Goal: Information Seeking & Learning: Learn about a topic

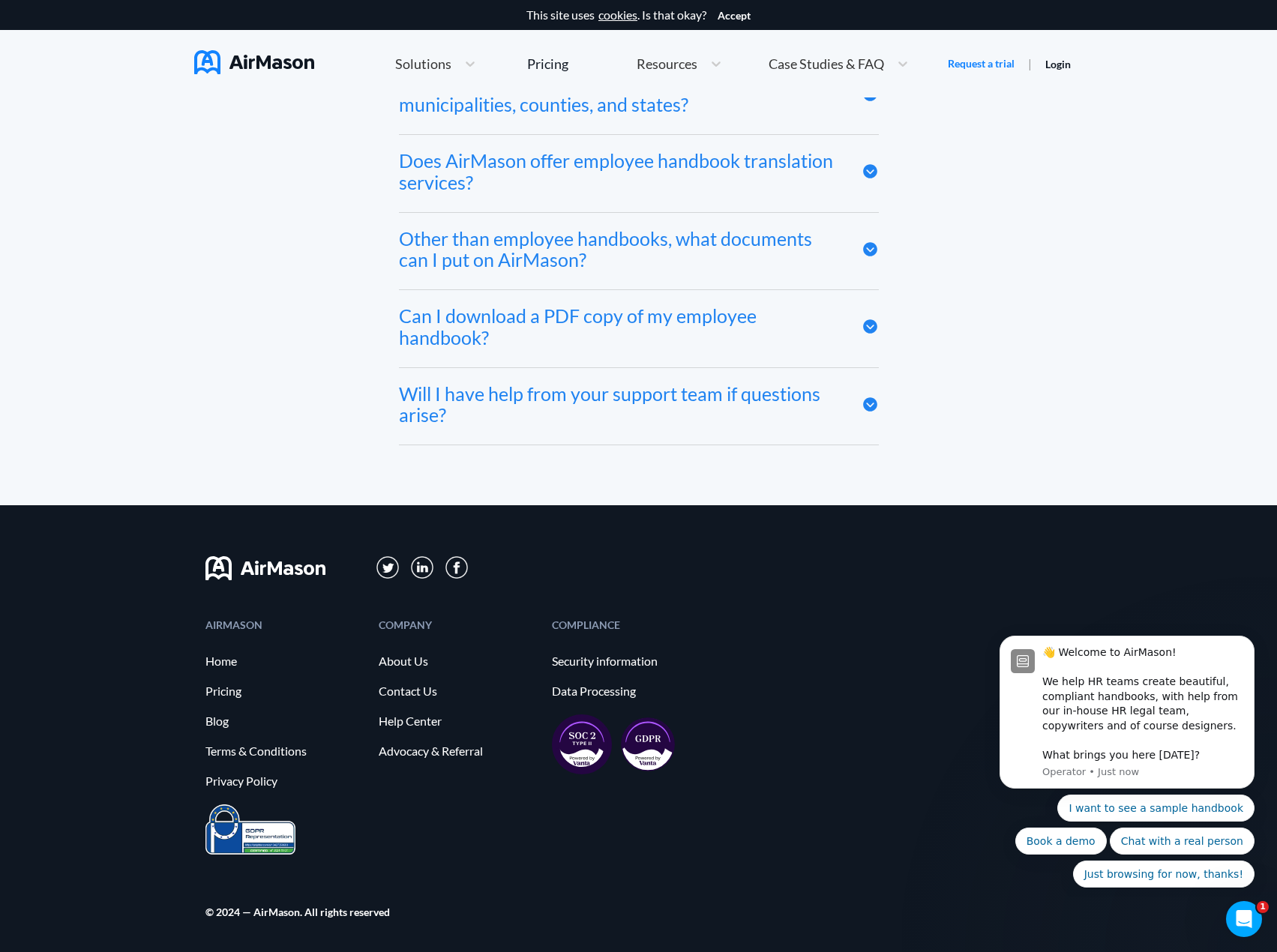
scroll to position [7972, 0]
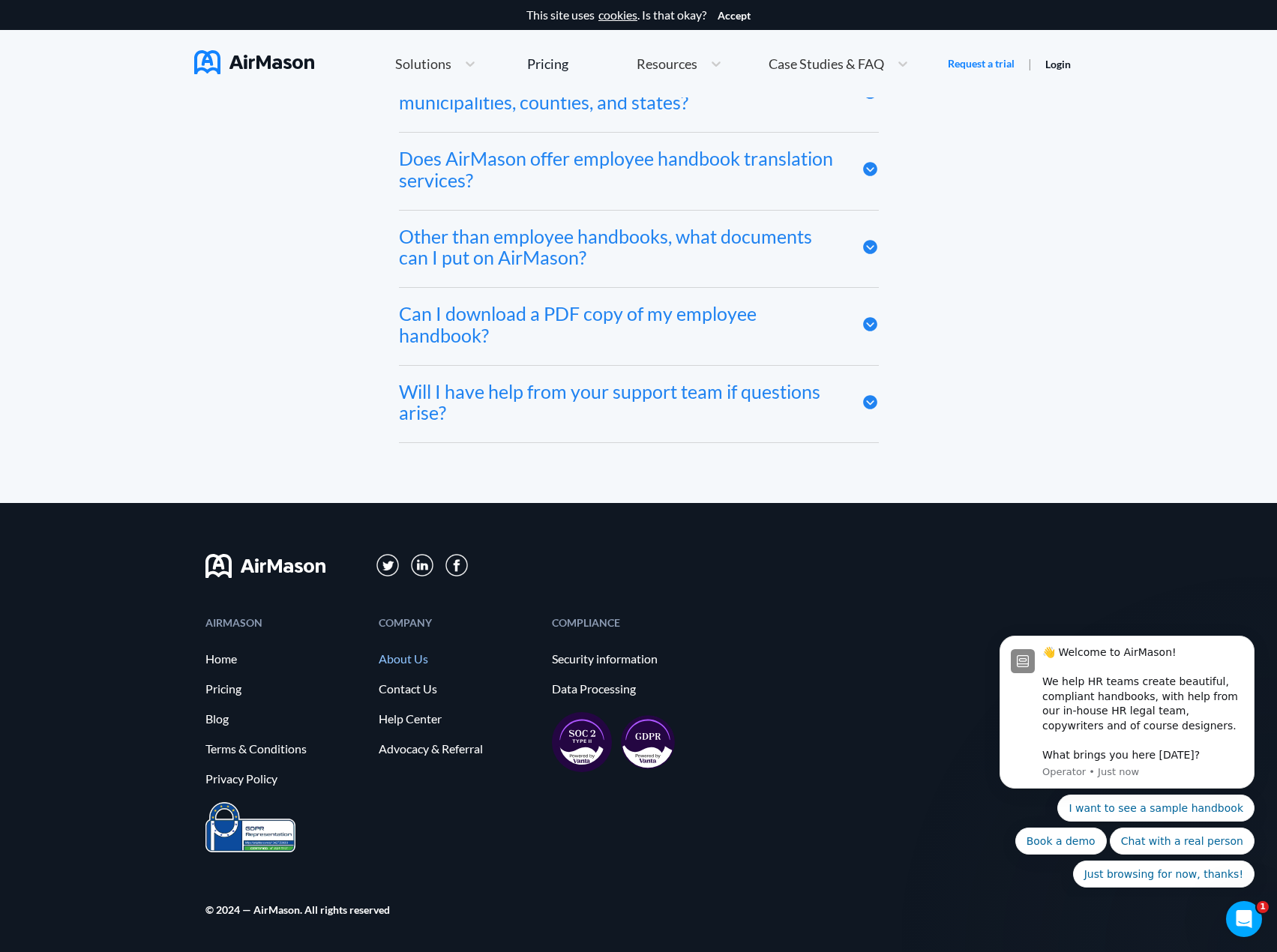
click at [402, 662] on link "About Us" at bounding box center [458, 659] width 159 height 13
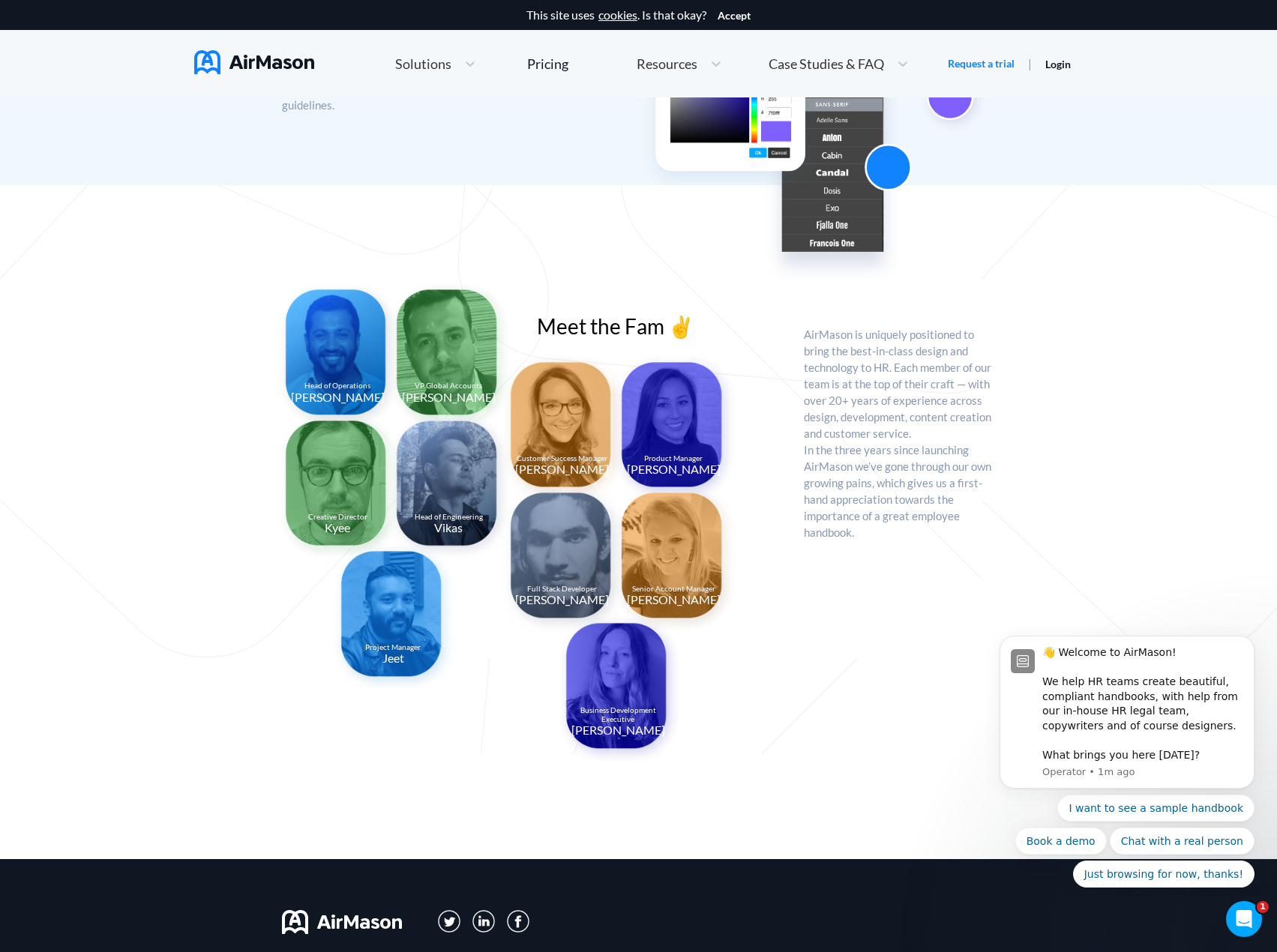
scroll to position [975, 0]
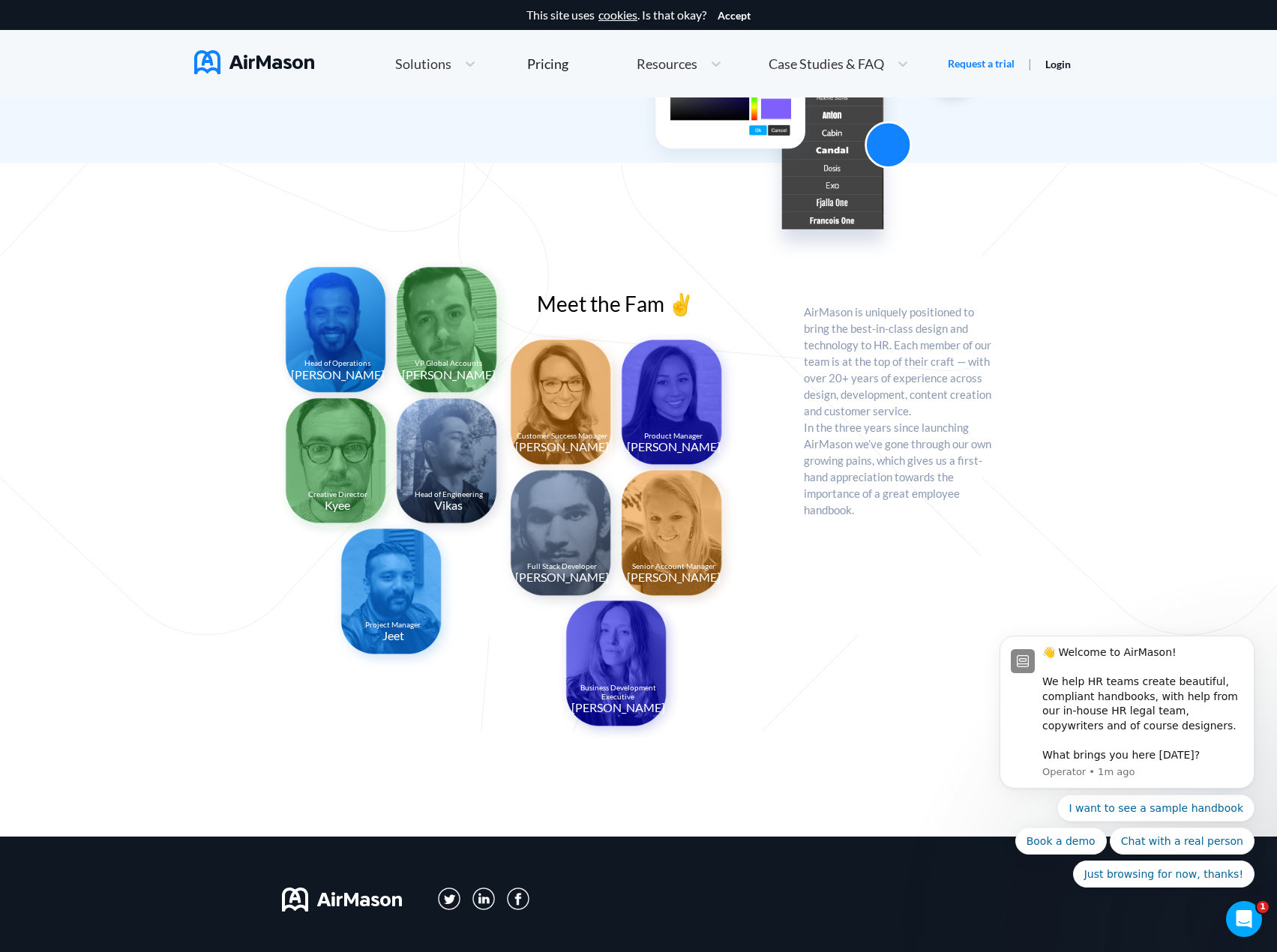
click at [794, 627] on div "Head of Operations [PERSON_NAME] VP Global Accounts [PERSON_NAME] Creative Dire…" at bounding box center [543, 500] width 522 height 464
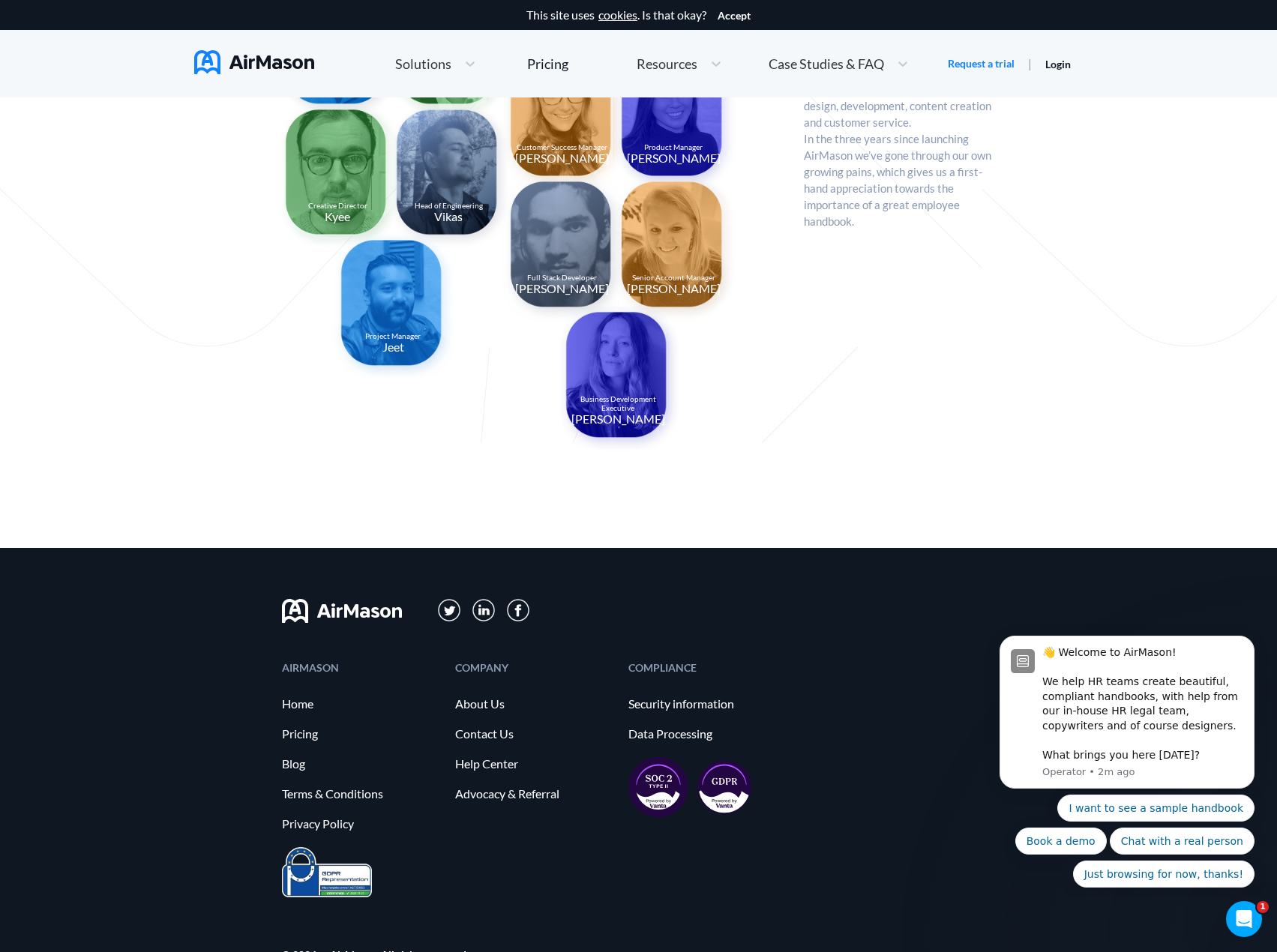
scroll to position [1308, 0]
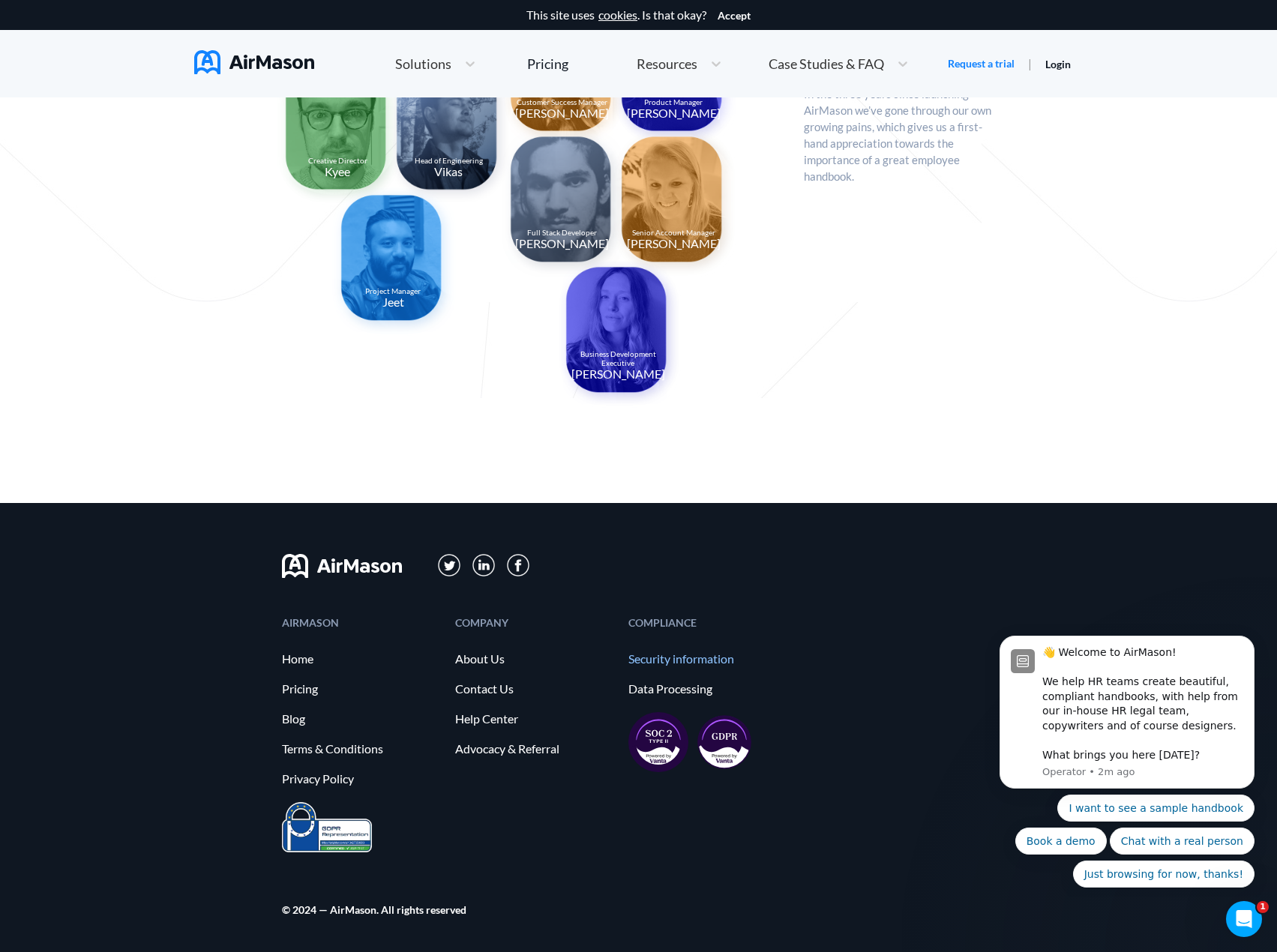
click at [695, 657] on link "Security information" at bounding box center [708, 659] width 159 height 13
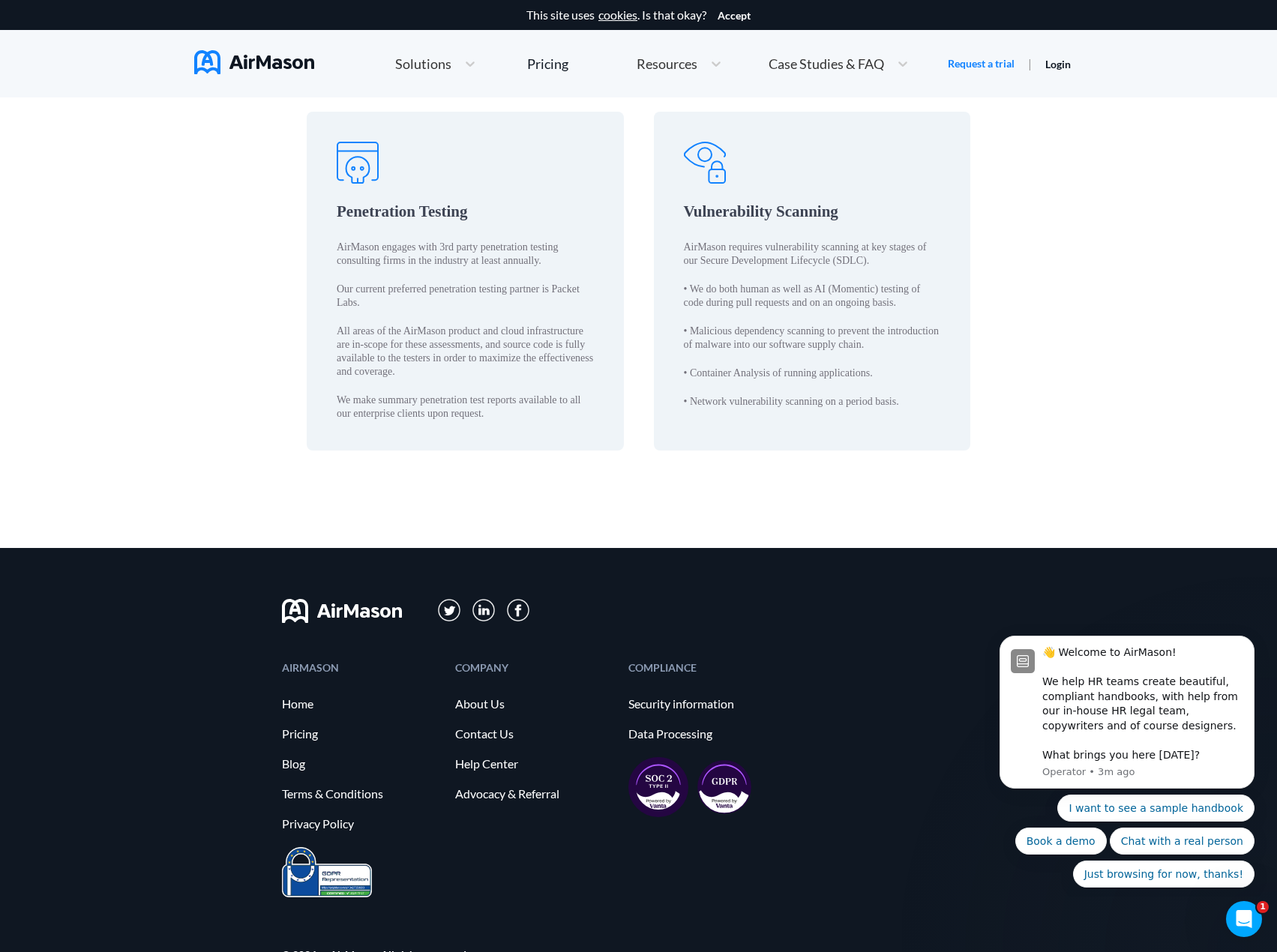
scroll to position [2399, 0]
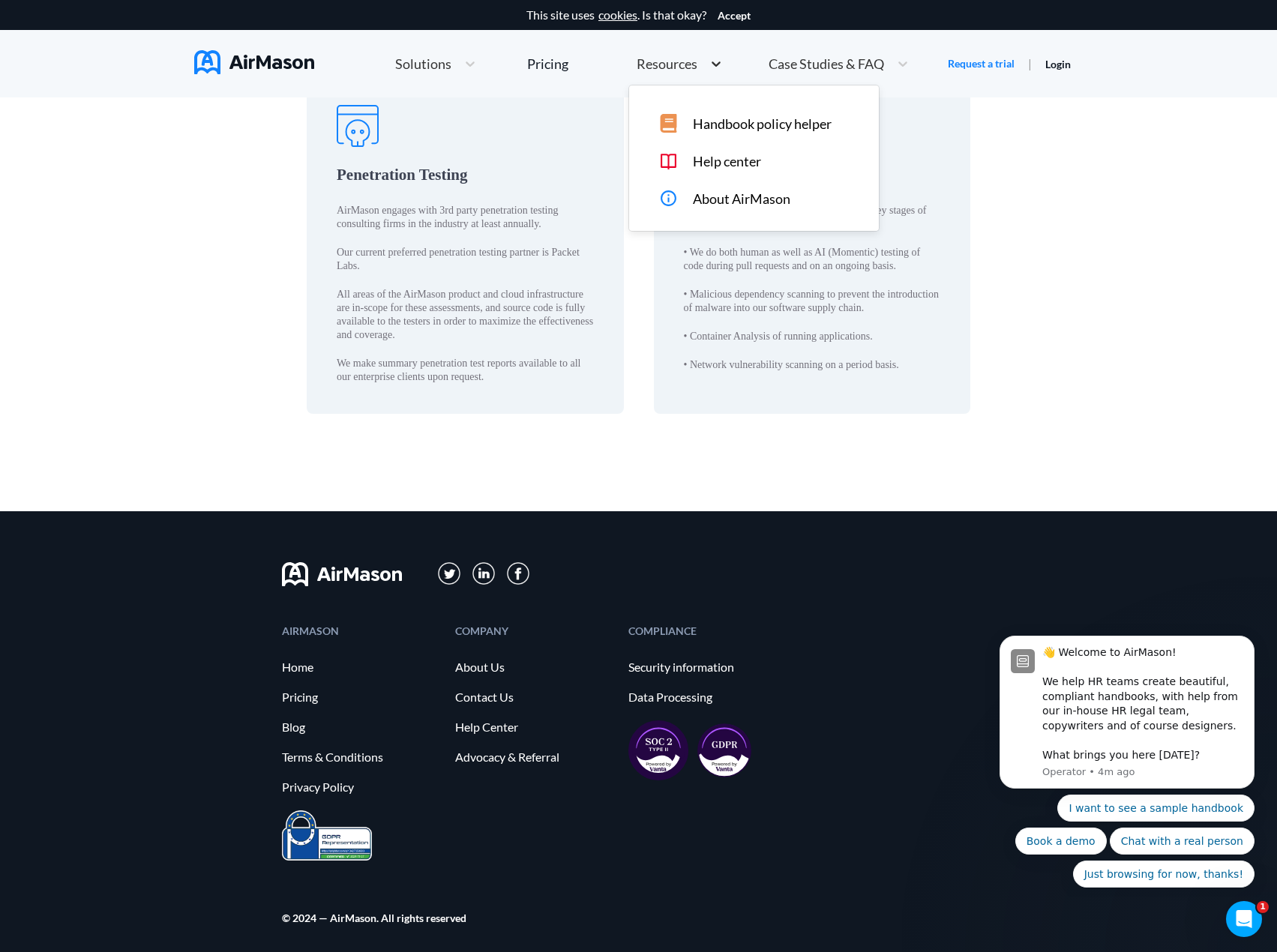
click at [704, 62] on div at bounding box center [716, 63] width 27 height 15
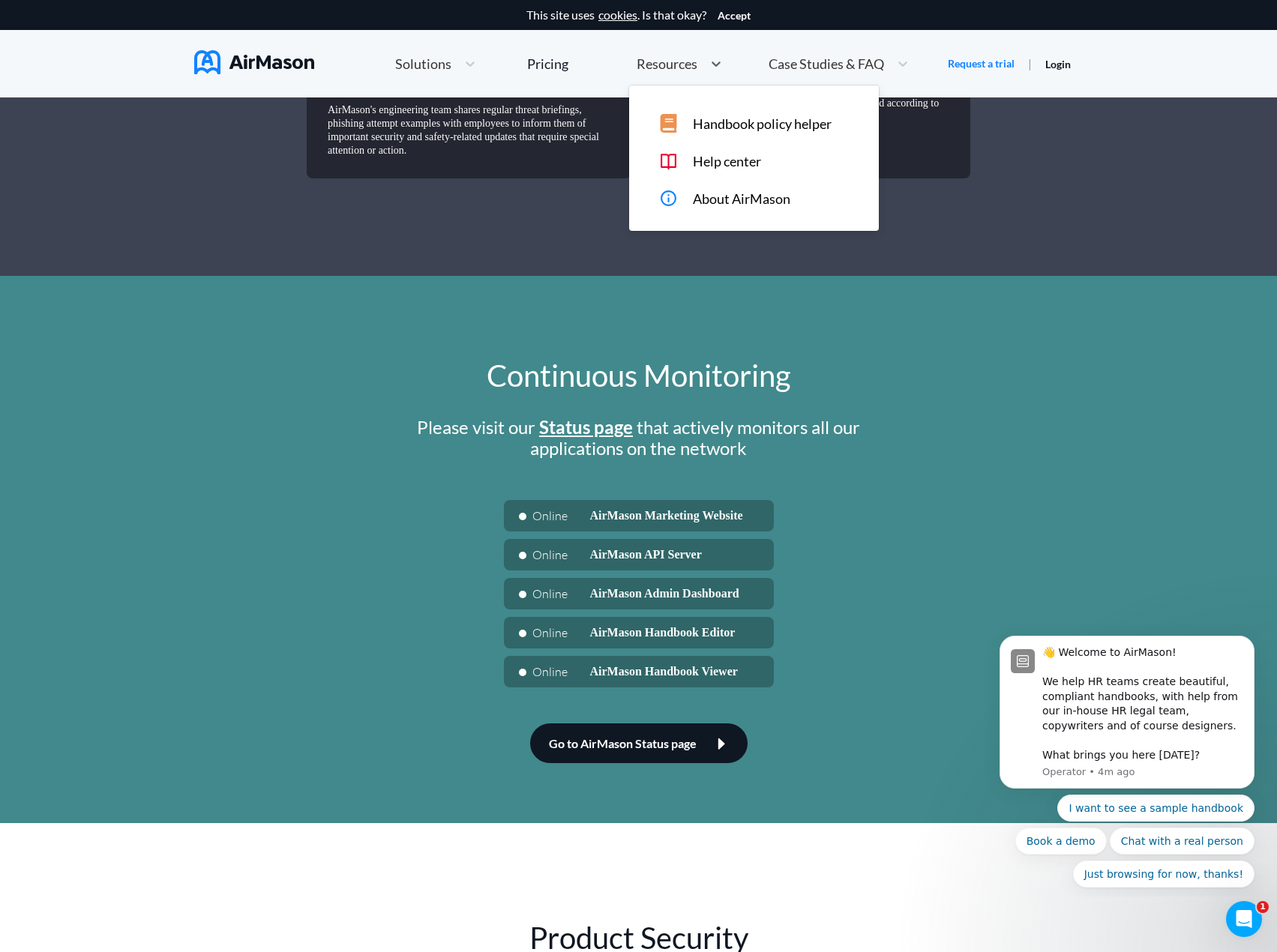
click at [717, 202] on span "About AirMason" at bounding box center [741, 199] width 98 height 16
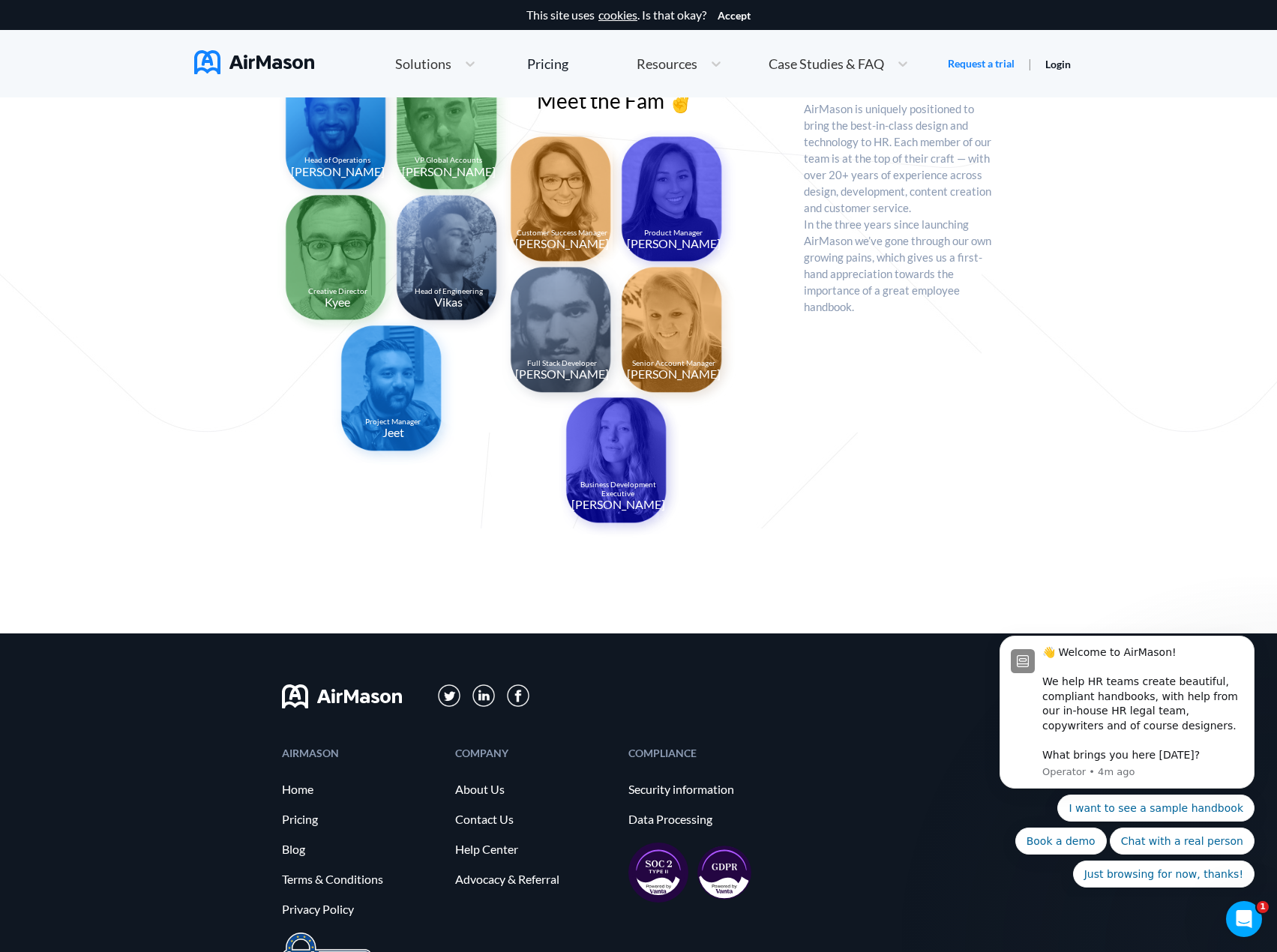
scroll to position [1308, 0]
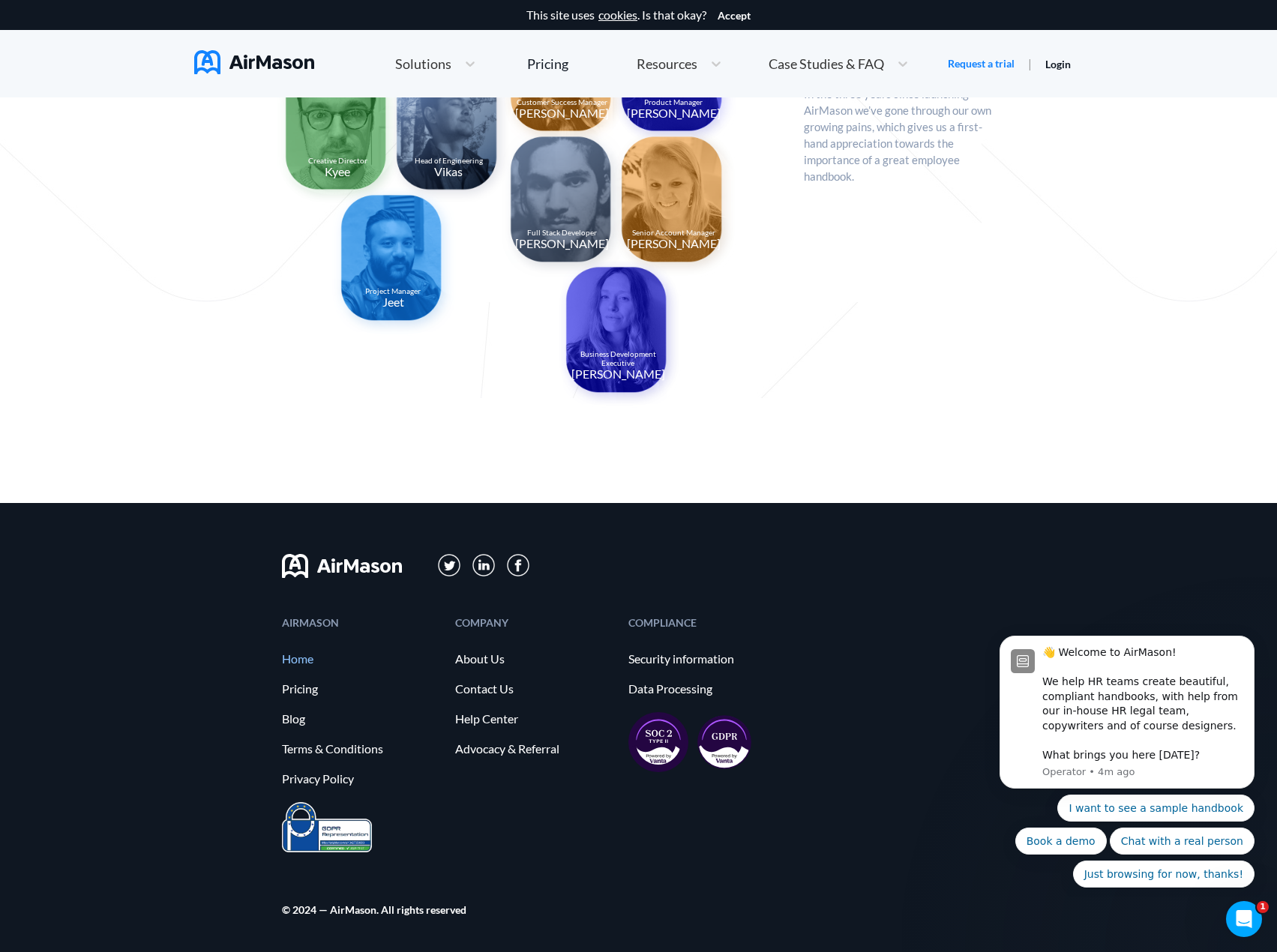
click at [302, 657] on link "Home" at bounding box center [361, 659] width 159 height 13
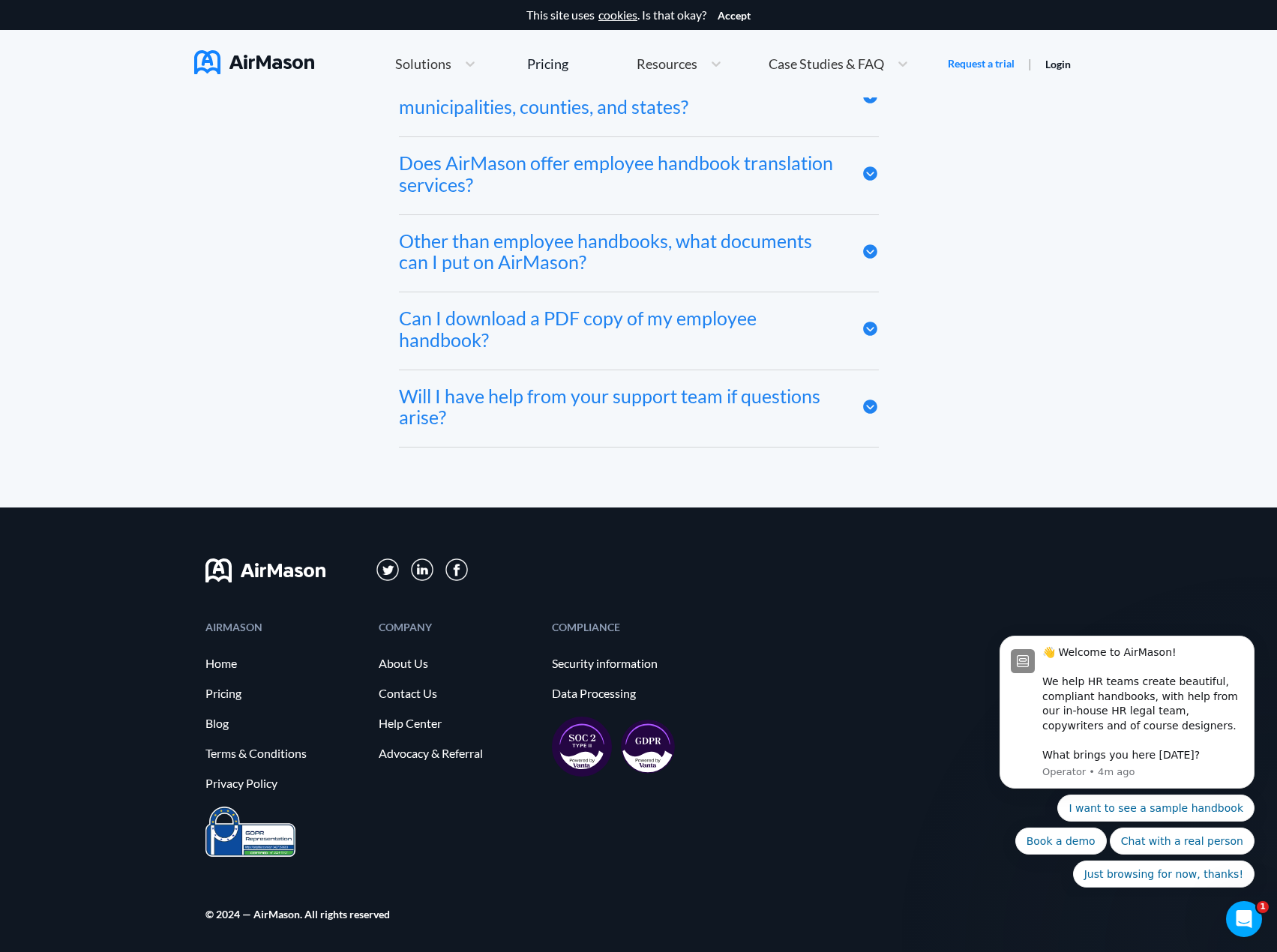
scroll to position [7972, 0]
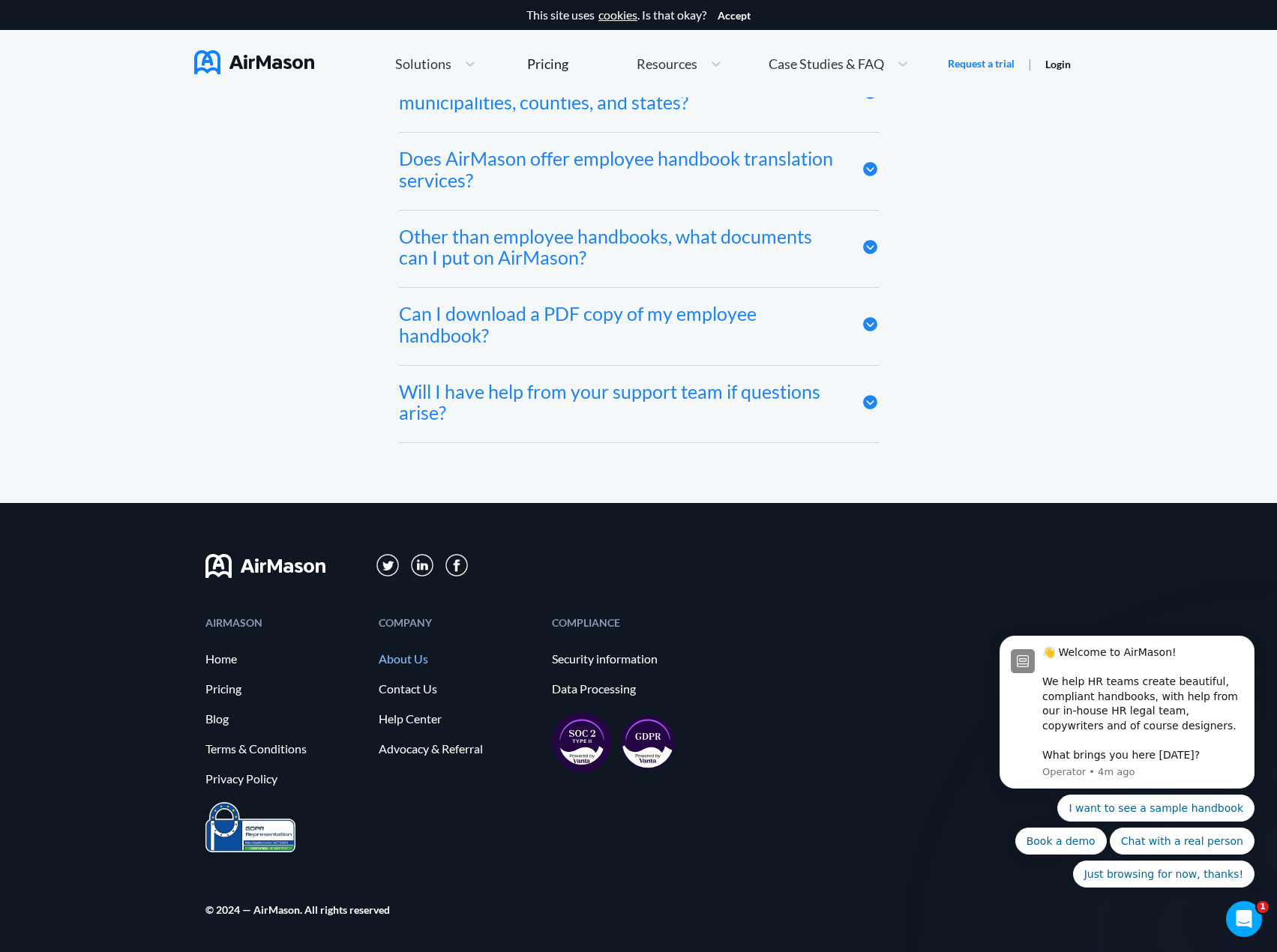
click at [419, 658] on link "About Us" at bounding box center [458, 659] width 159 height 13
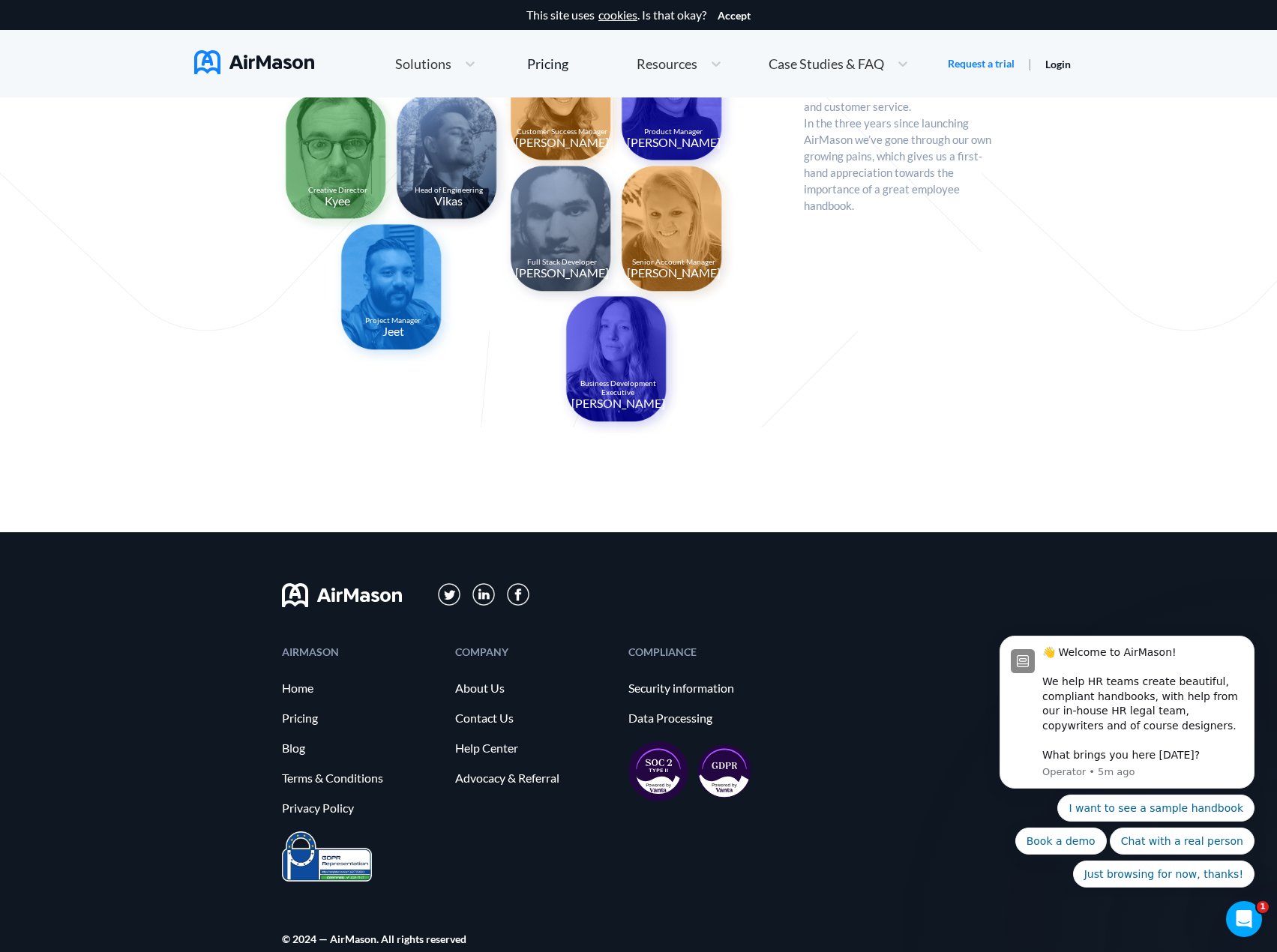
scroll to position [1308, 0]
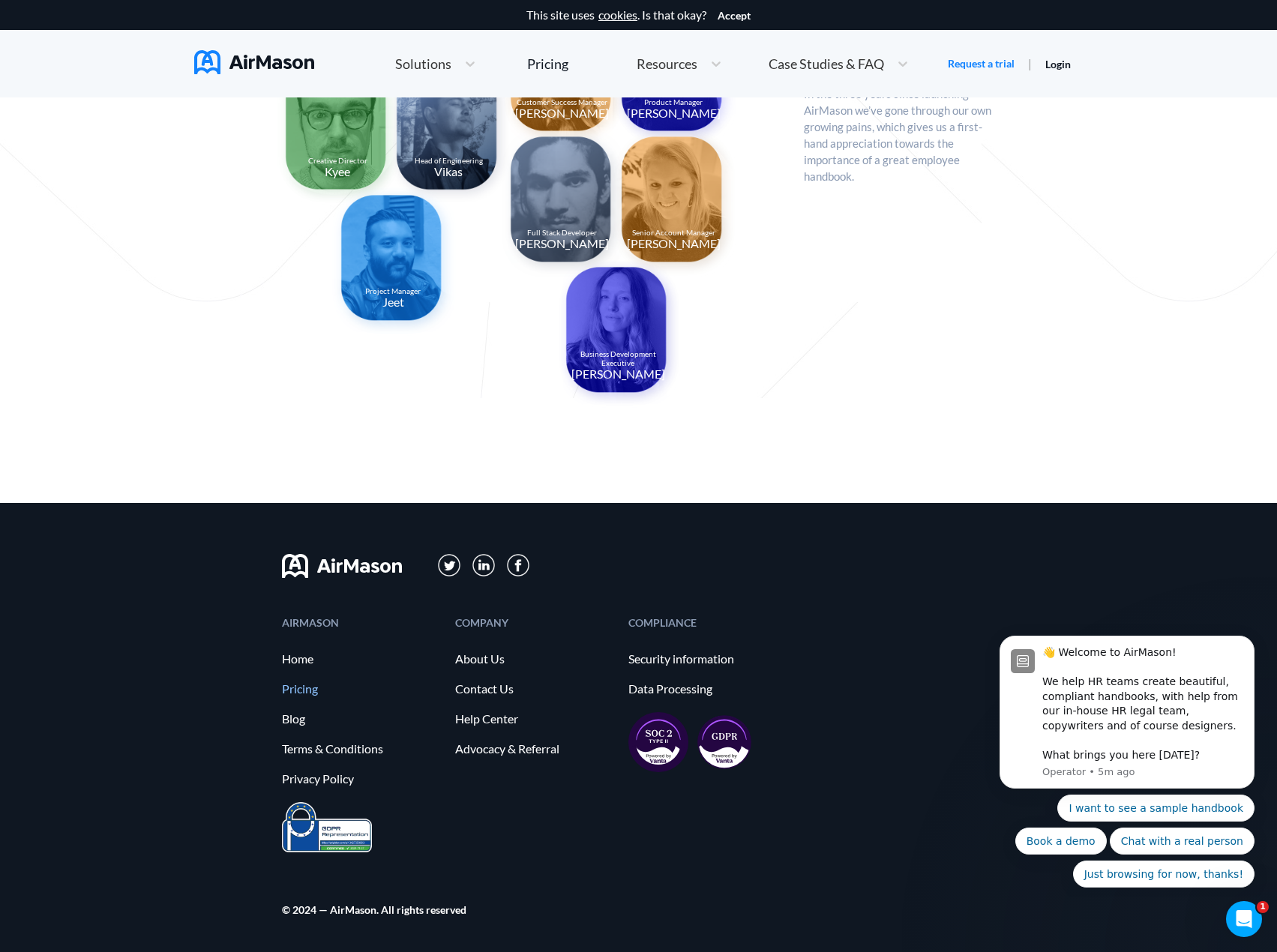
click at [296, 686] on link "Pricing" at bounding box center [361, 689] width 159 height 13
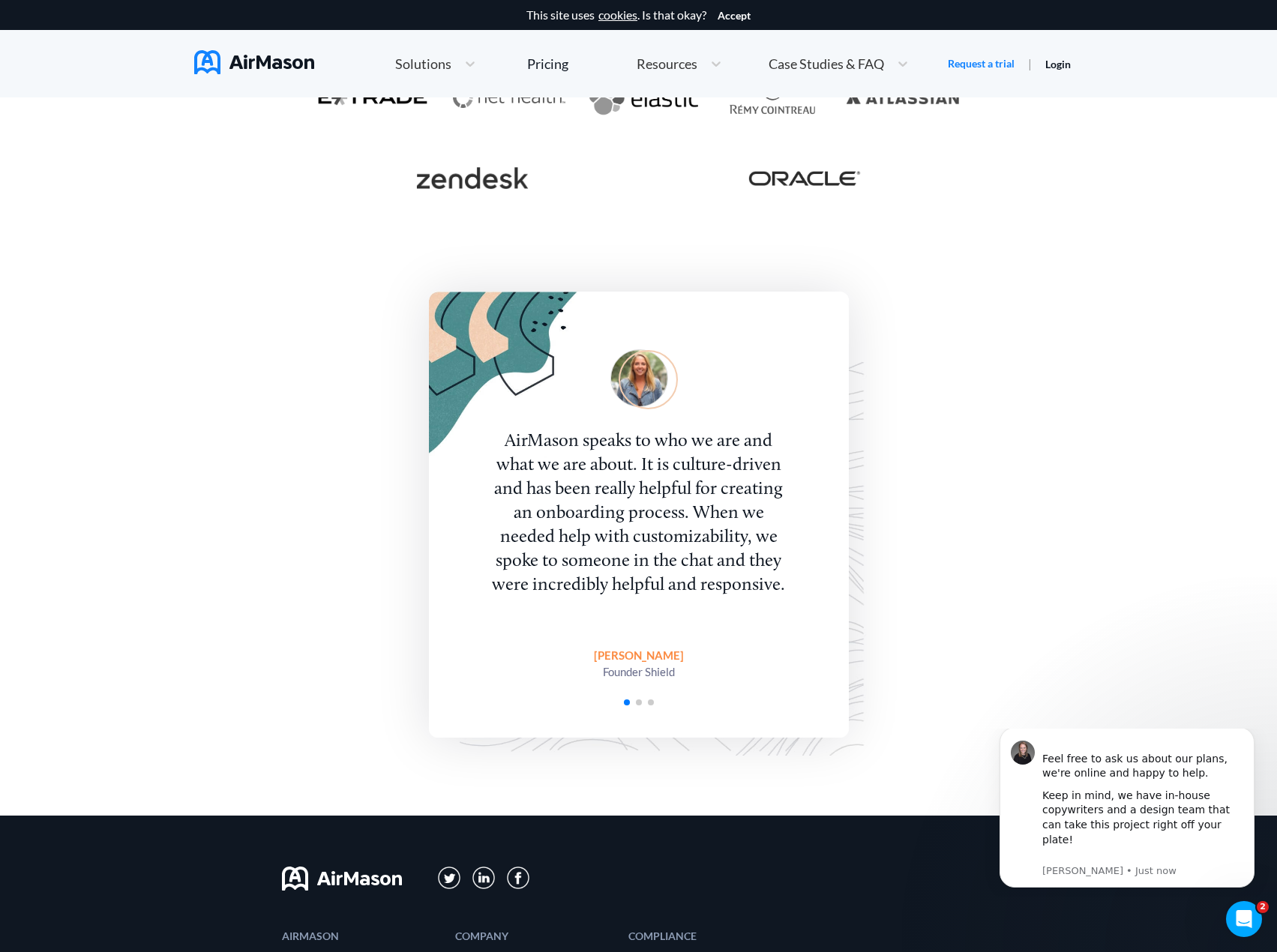
scroll to position [3386, 0]
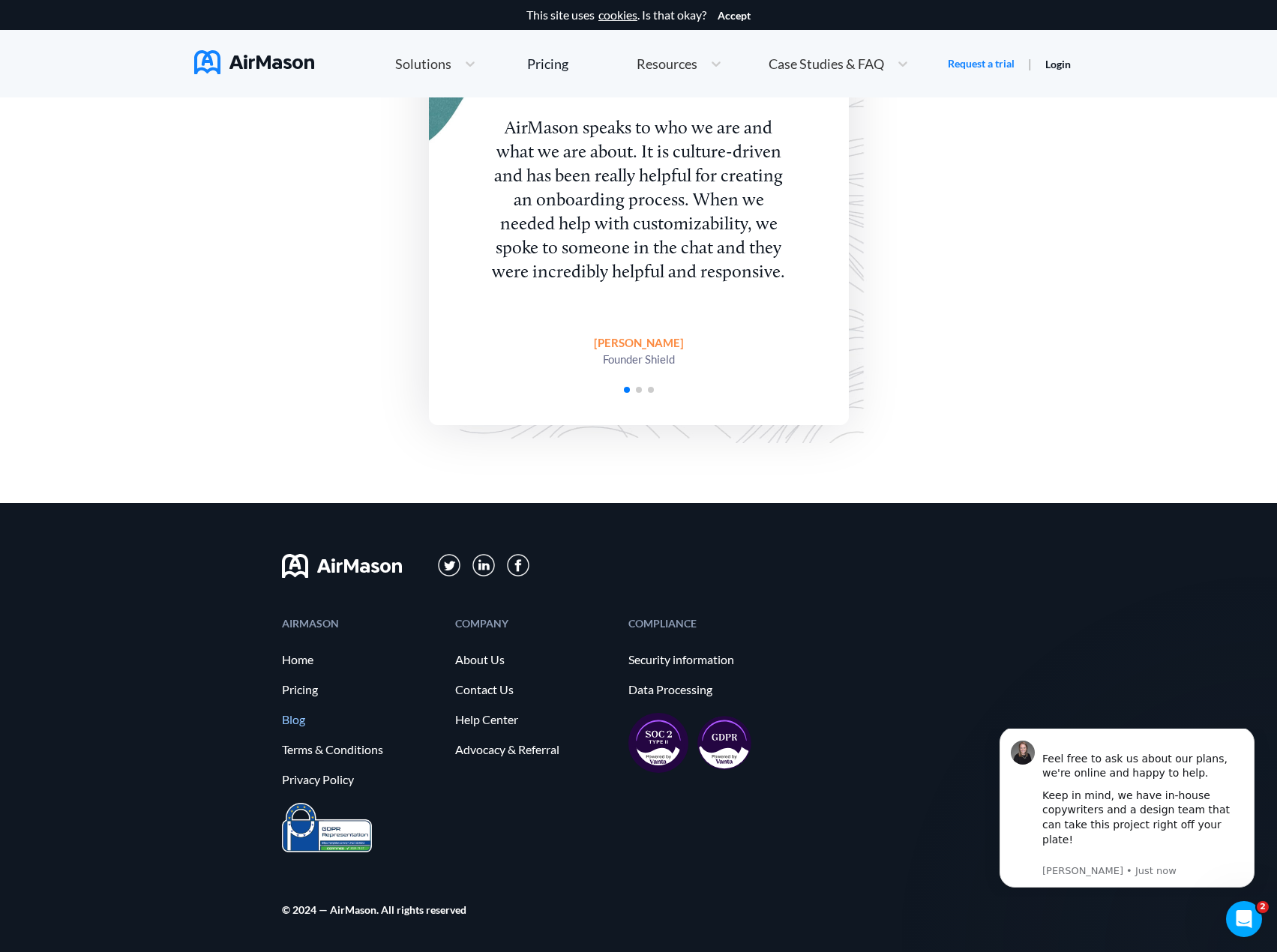
click at [297, 723] on link "Blog" at bounding box center [361, 719] width 159 height 13
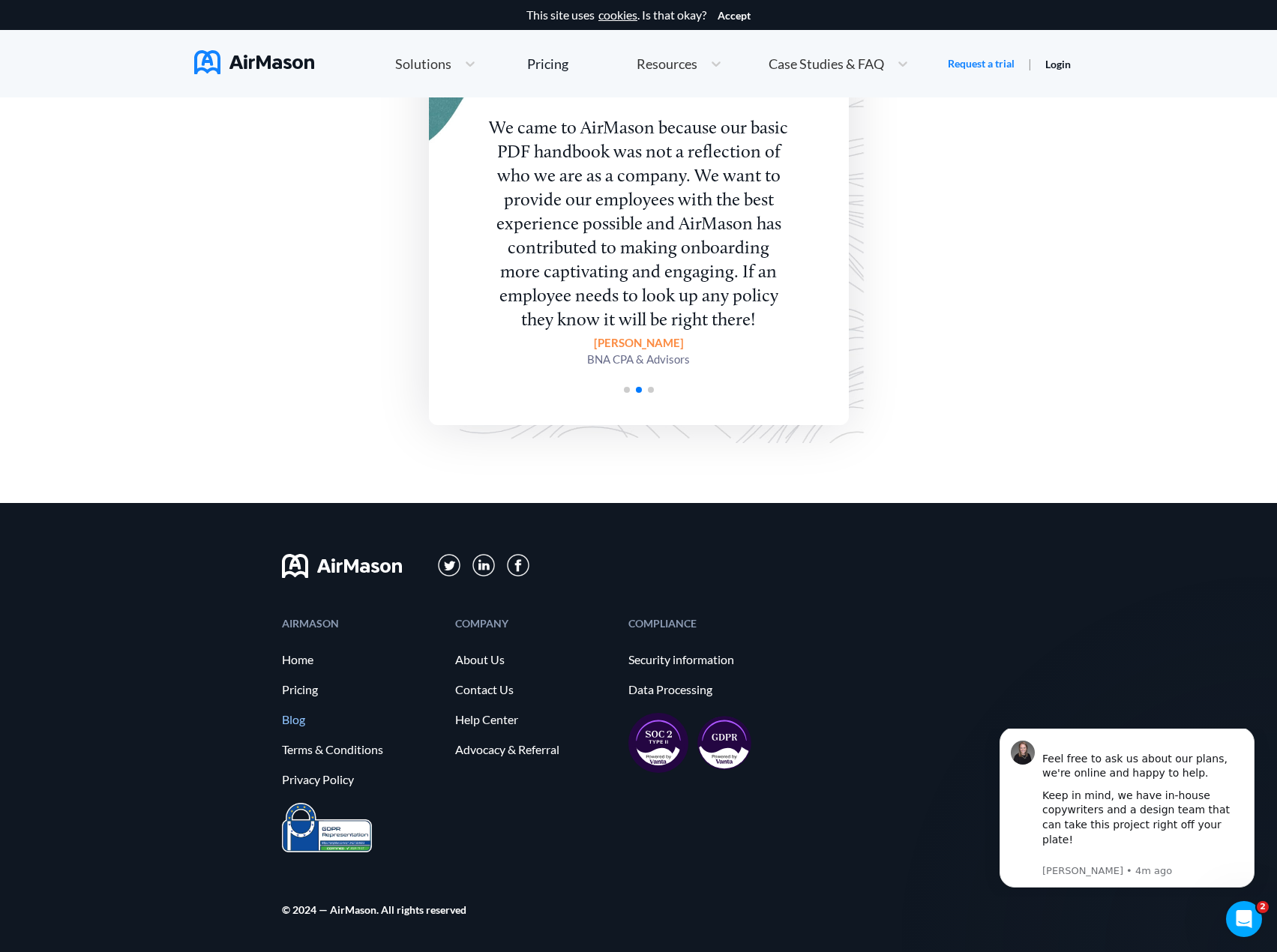
click at [291, 722] on link "Blog" at bounding box center [361, 719] width 159 height 13
click at [640, 654] on link "Security information" at bounding box center [708, 660] width 159 height 13
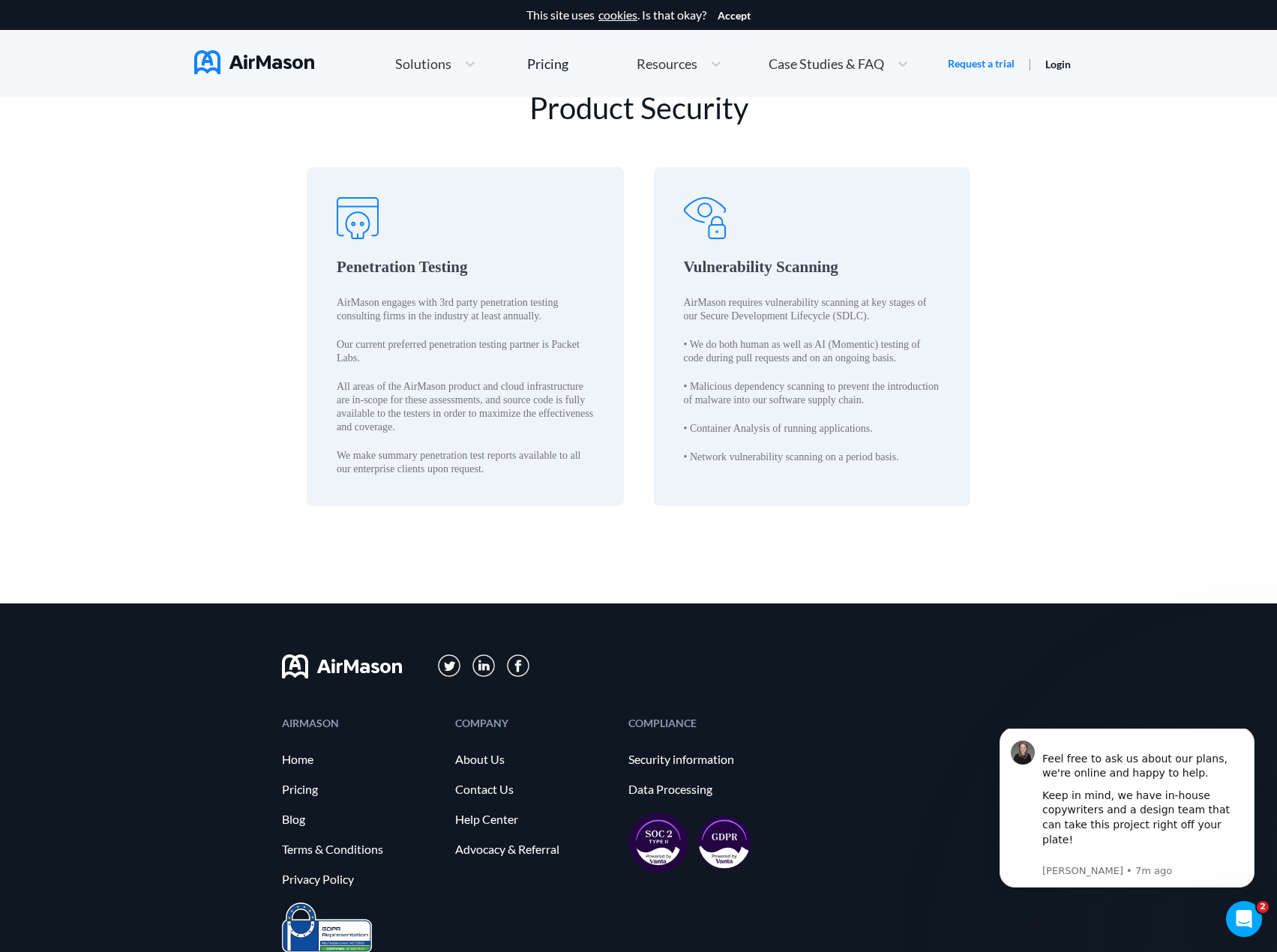
scroll to position [2324, 0]
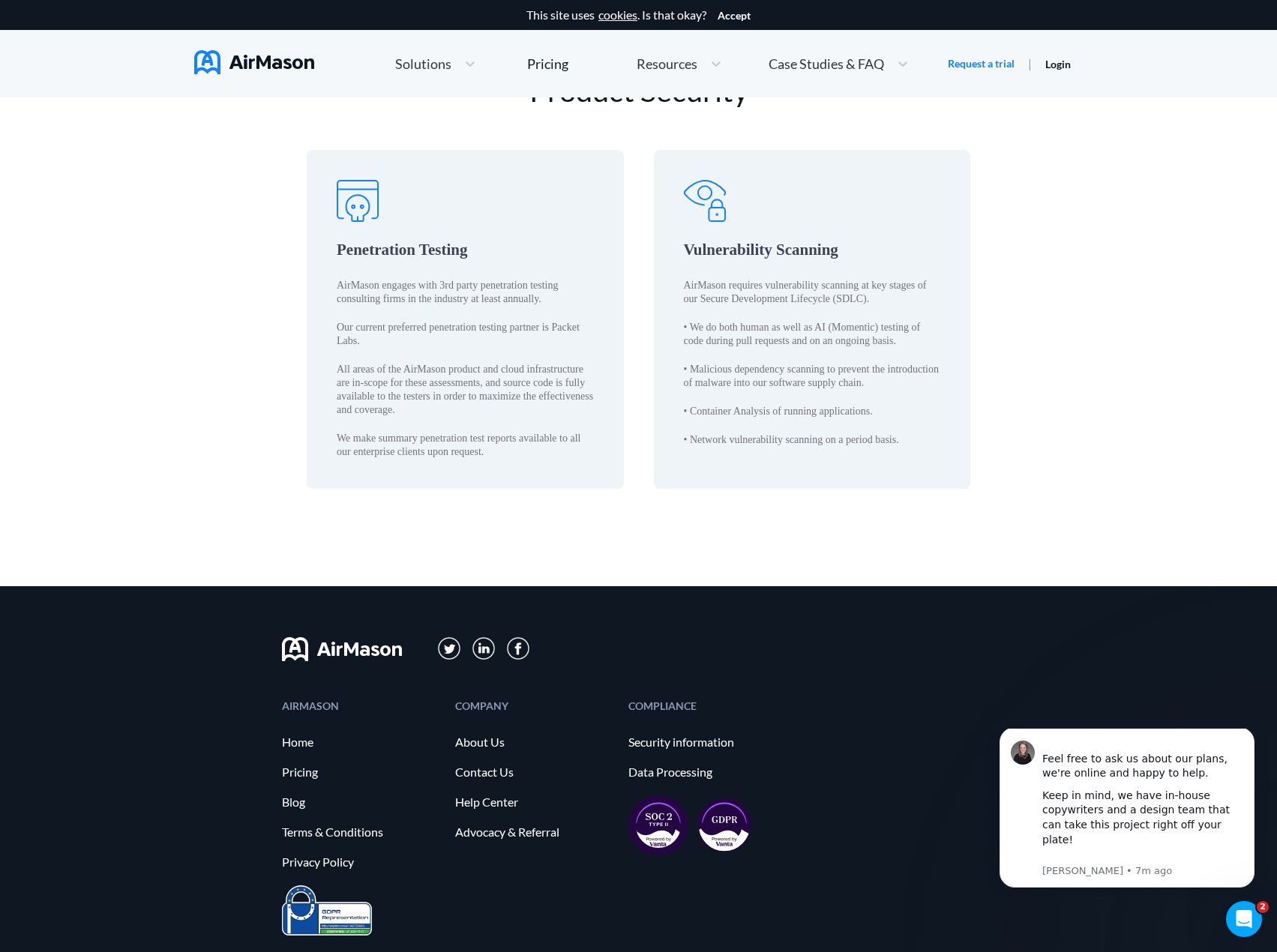
click at [273, 58] on img at bounding box center [255, 62] width 120 height 24
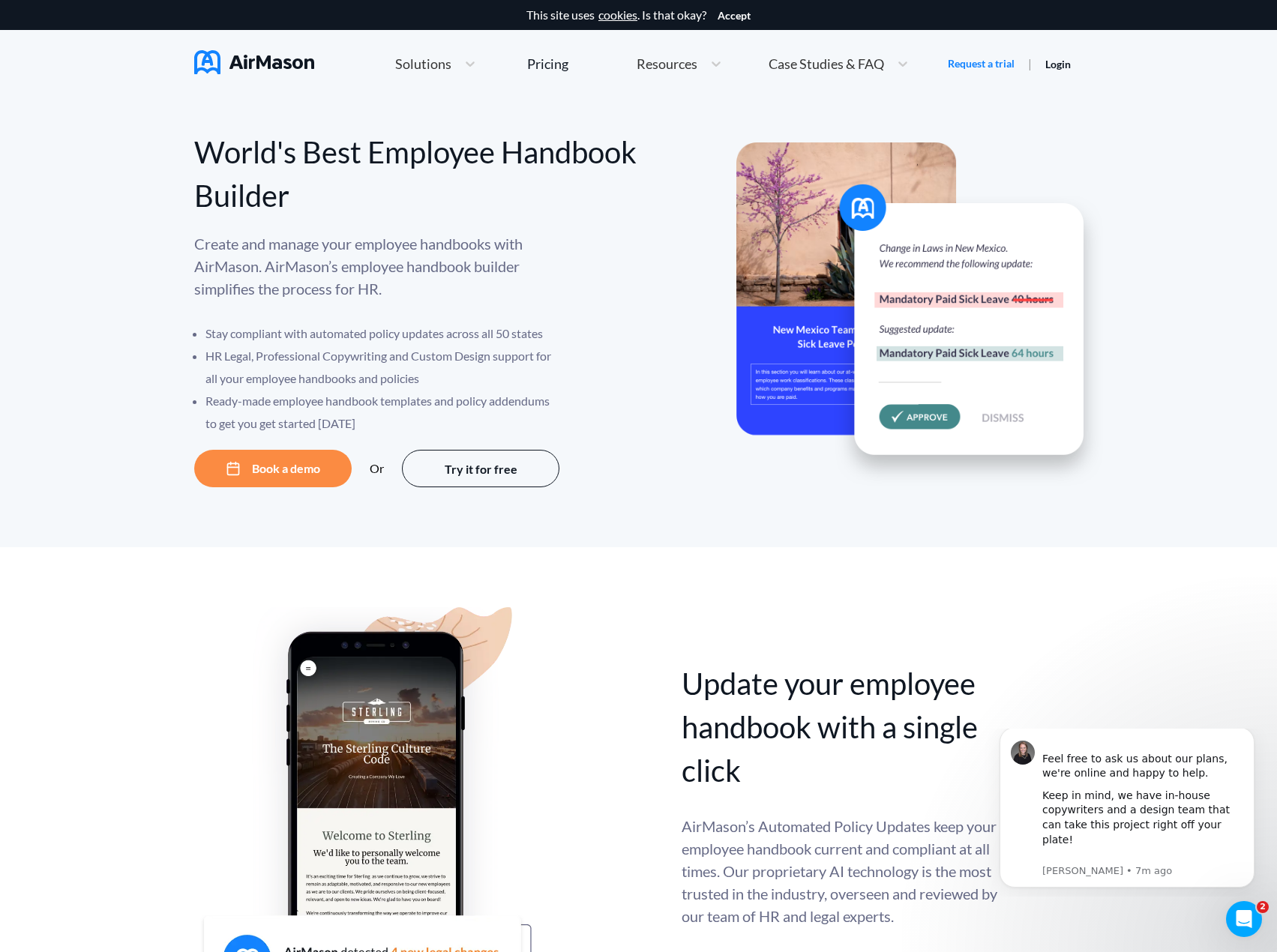
click at [784, 625] on div "Update your employee handbook with a single click Update your employee handbook…" at bounding box center [638, 828] width 889 height 441
